Goal: Transaction & Acquisition: Download file/media

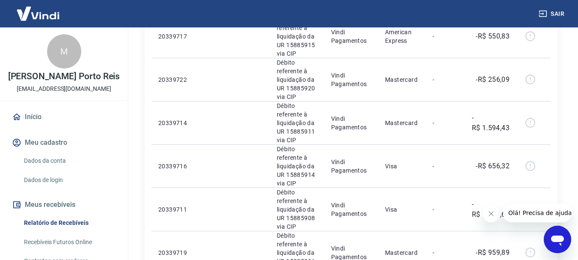
scroll to position [958, 0]
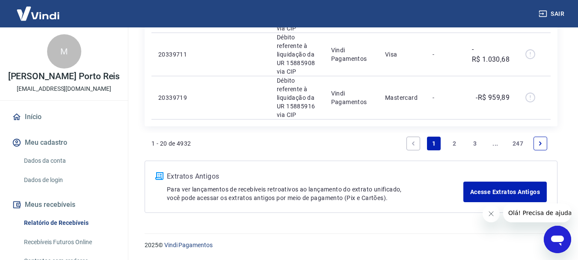
click at [541, 144] on icon "Next page" at bounding box center [540, 143] width 3 height 4
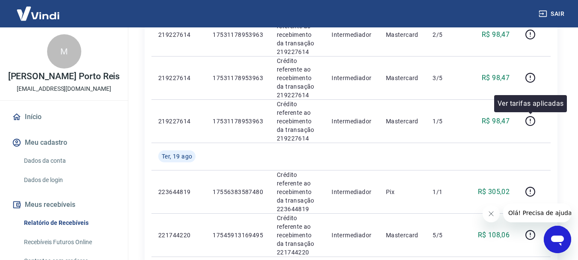
scroll to position [976, 0]
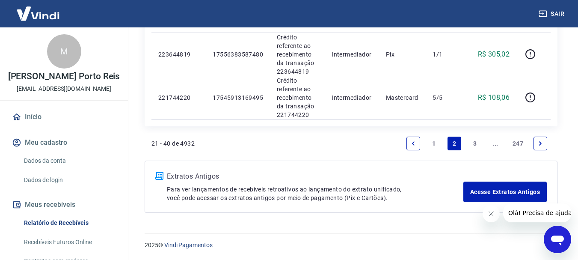
click at [539, 137] on link "Next page" at bounding box center [541, 144] width 14 height 14
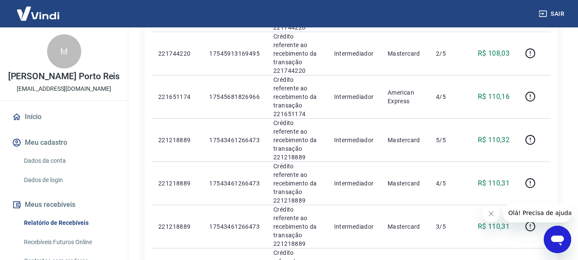
scroll to position [777, 0]
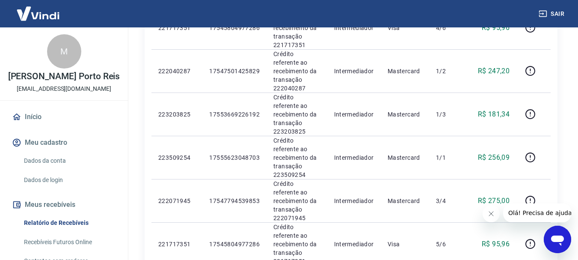
scroll to position [777, 0]
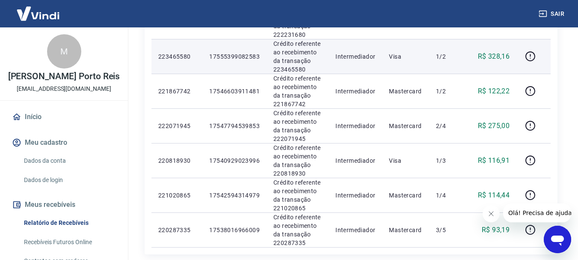
scroll to position [777, 0]
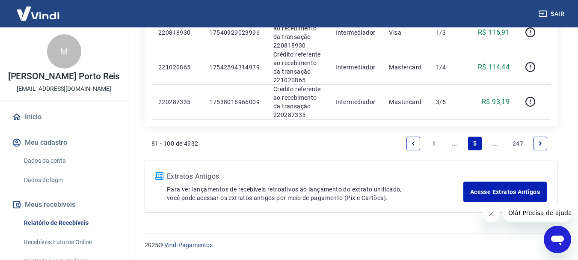
click at [543, 140] on link "Next page" at bounding box center [541, 144] width 14 height 14
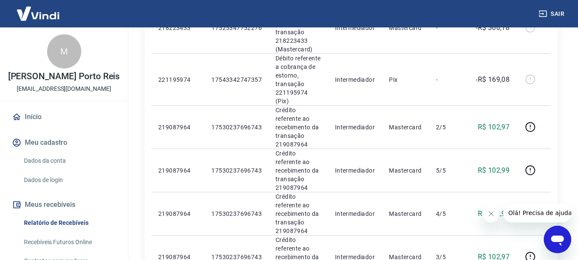
scroll to position [214, 0]
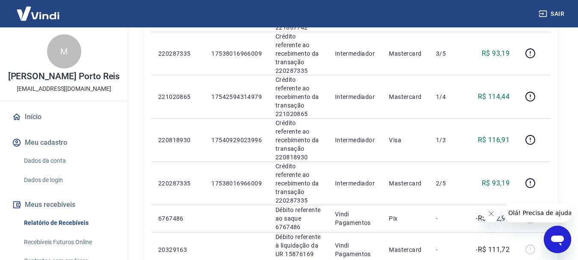
drag, startPoint x: 574, startPoint y: 78, endPoint x: 584, endPoint y: 87, distance: 14.0
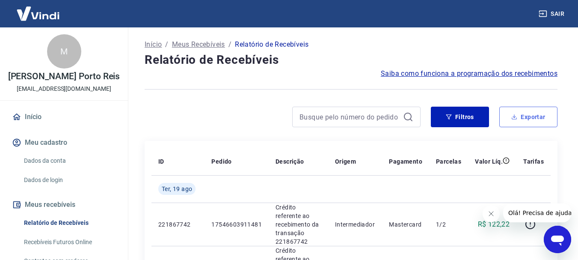
click at [507, 116] on button "Exportar" at bounding box center [529, 117] width 58 height 21
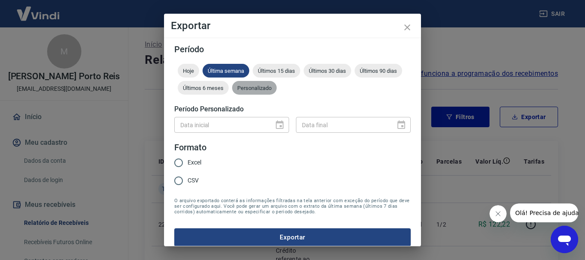
click at [277, 91] on span "Personalizado" at bounding box center [254, 88] width 45 height 6
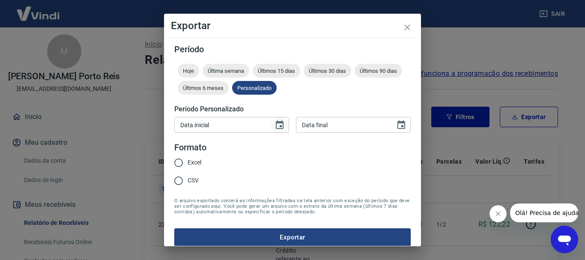
click at [275, 126] on icon "Choose date" at bounding box center [279, 125] width 10 height 10
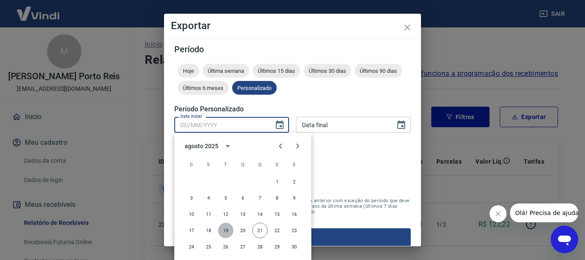
click at [222, 232] on button "19" at bounding box center [225, 230] width 15 height 15
type input "[DATE]"
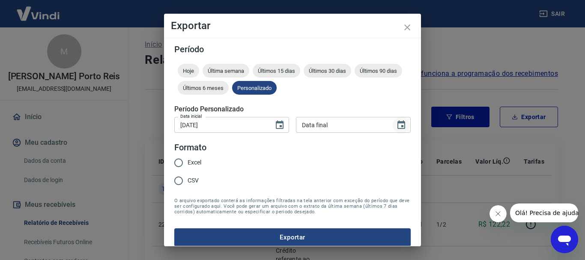
click at [400, 123] on button "Choose date" at bounding box center [401, 124] width 17 height 17
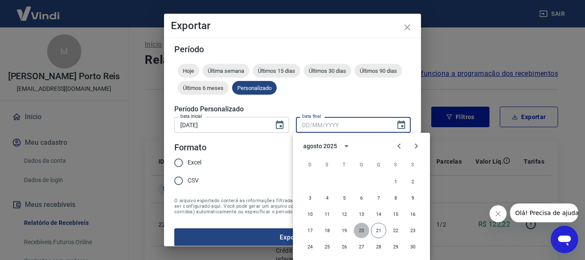
click at [362, 232] on button "20" at bounding box center [361, 230] width 15 height 15
type input "[DATE]"
click at [362, 232] on button "20" at bounding box center [361, 230] width 15 height 15
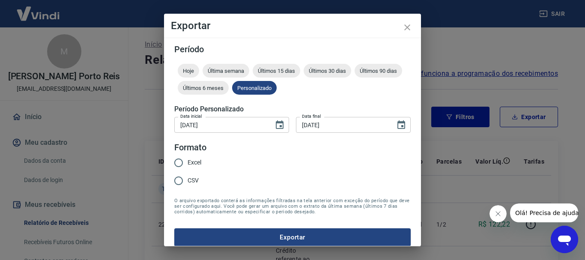
click at [179, 160] on input "Excel" at bounding box center [179, 163] width 18 height 18
radio input "true"
click at [305, 232] on button "Exportar" at bounding box center [292, 237] width 236 height 18
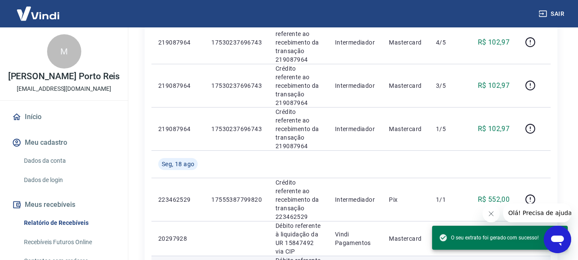
scroll to position [823, 0]
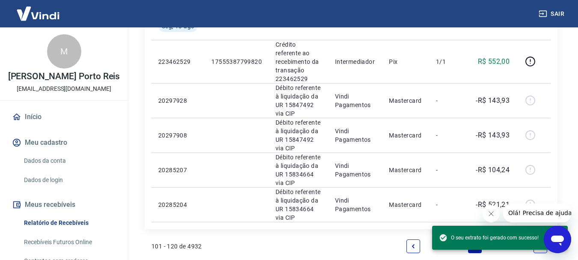
click at [434, 239] on link "1" at bounding box center [434, 246] width 14 height 14
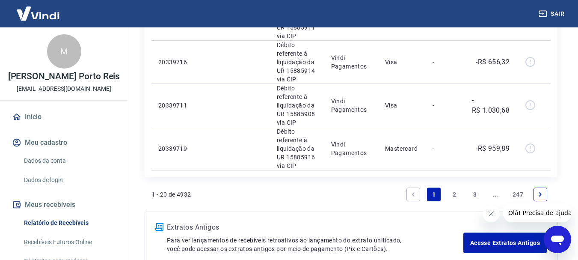
scroll to position [958, 0]
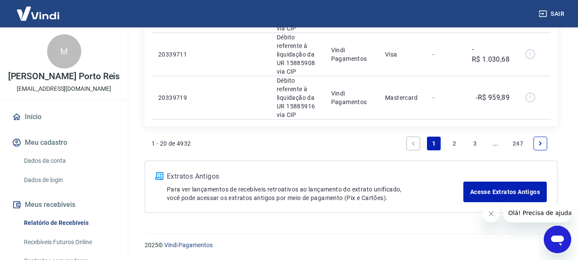
click at [535, 140] on link "Next page" at bounding box center [541, 144] width 14 height 14
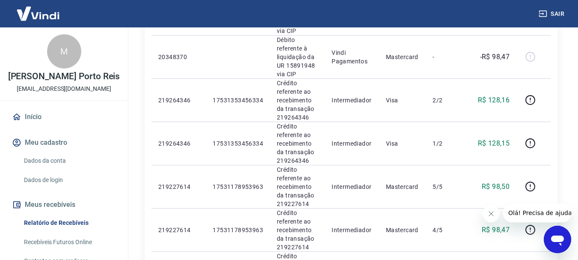
scroll to position [599, 0]
